Goal: Check status: Check status

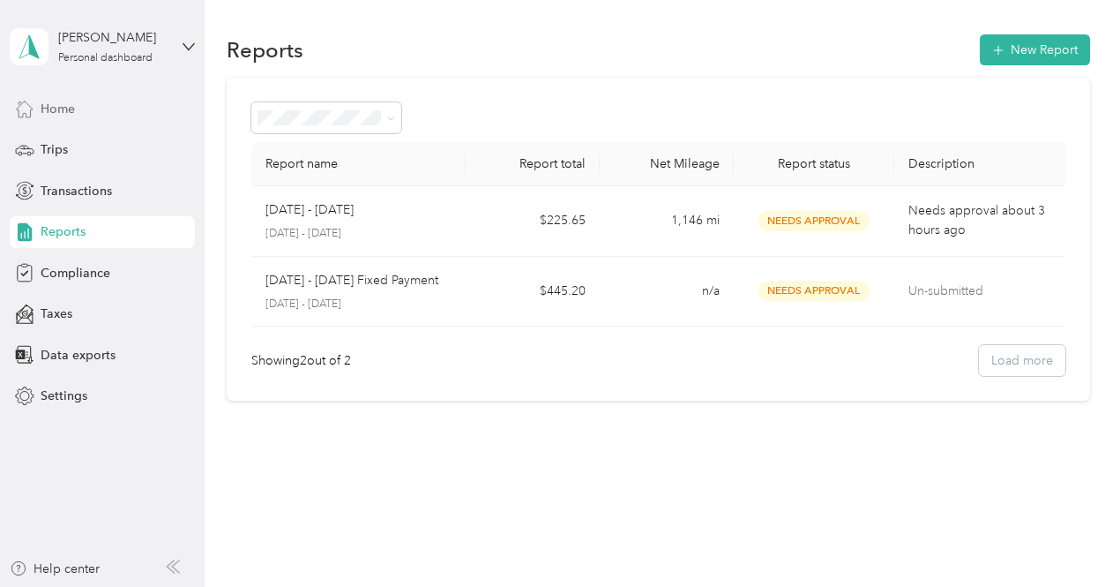
click at [58, 104] on span "Home" at bounding box center [58, 109] width 34 height 19
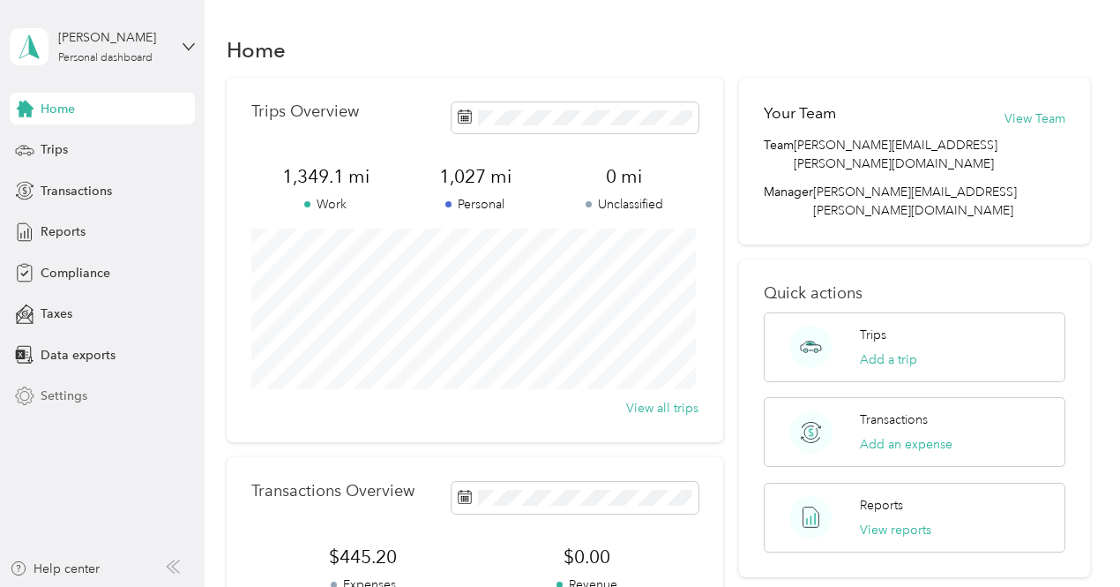
click at [37, 397] on div "Settings" at bounding box center [102, 396] width 185 height 32
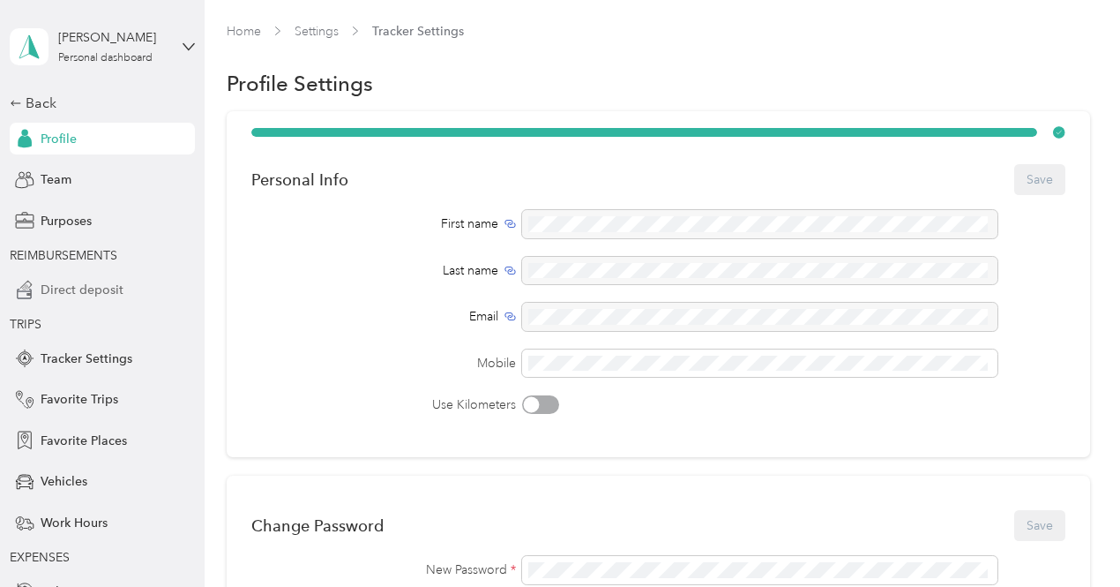
click at [107, 285] on span "Direct deposit" at bounding box center [82, 290] width 83 height 19
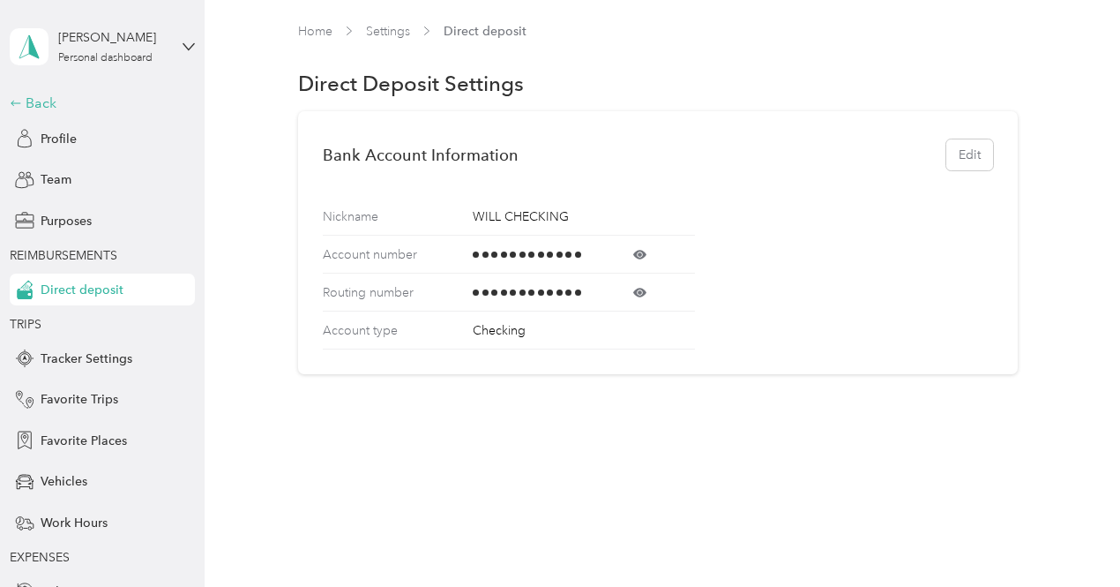
click at [41, 103] on div "Back" at bounding box center [98, 103] width 176 height 21
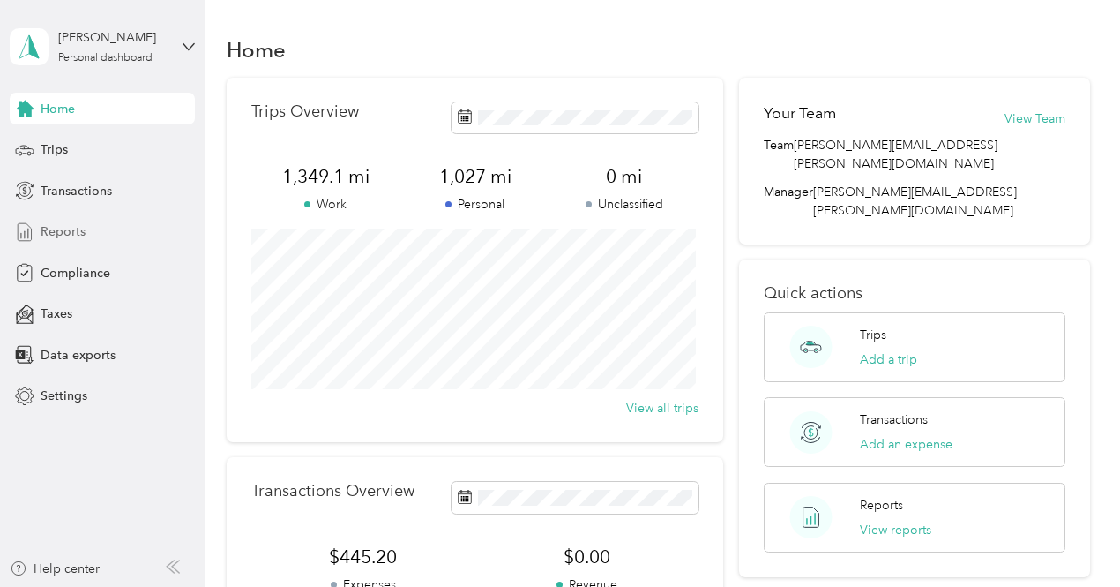
click at [92, 221] on div "Reports" at bounding box center [102, 232] width 185 height 32
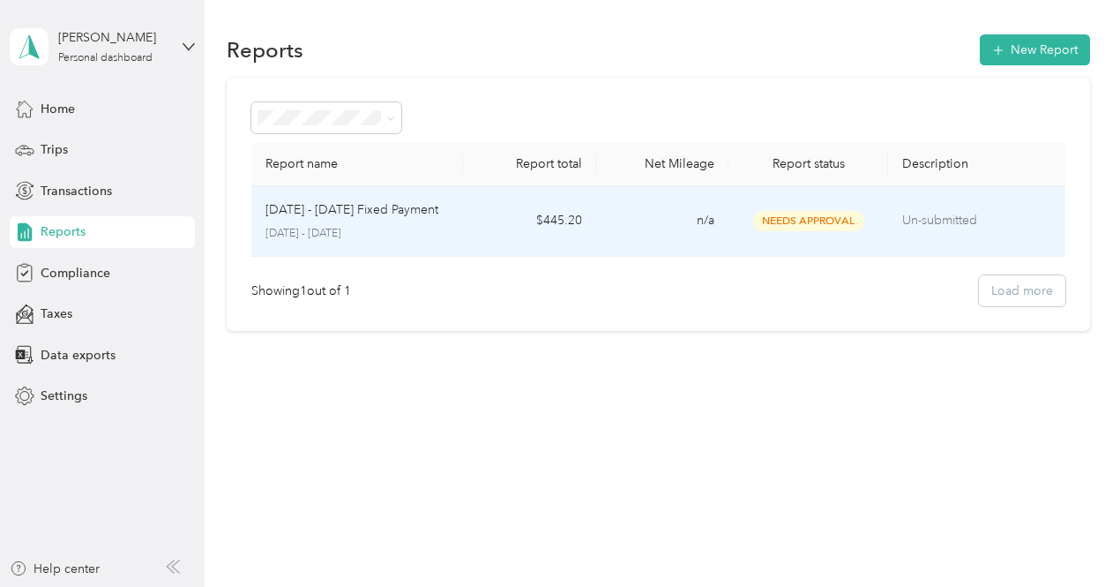
click at [962, 218] on p "Un-submitted" at bounding box center [976, 220] width 149 height 19
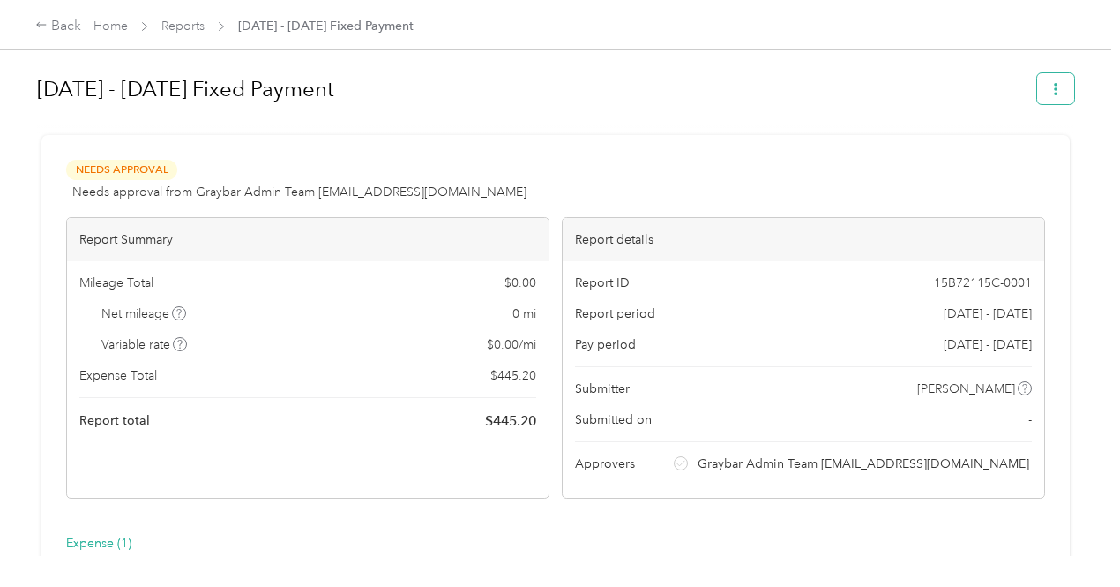
click at [1059, 91] on button "button" at bounding box center [1055, 88] width 37 height 31
click at [190, 25] on link "Reports" at bounding box center [182, 26] width 43 height 15
